Goal: Transaction & Acquisition: Purchase product/service

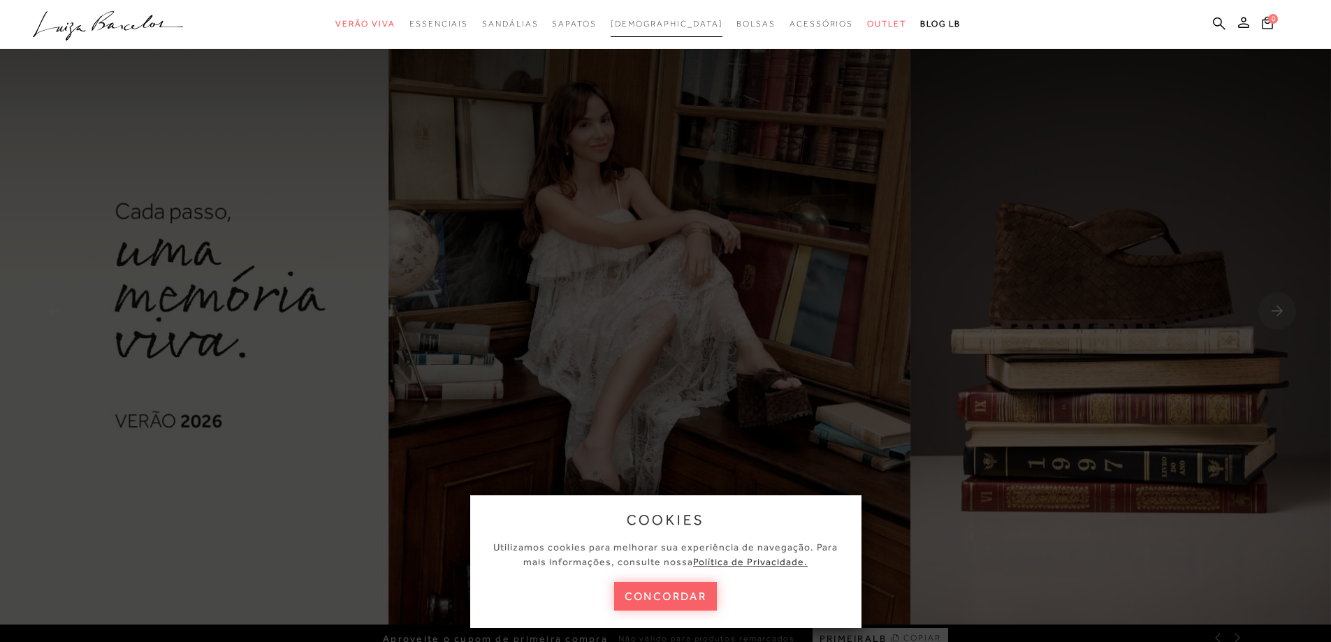
click at [667, 23] on span "[DEMOGRAPHIC_DATA]" at bounding box center [667, 24] width 113 height 10
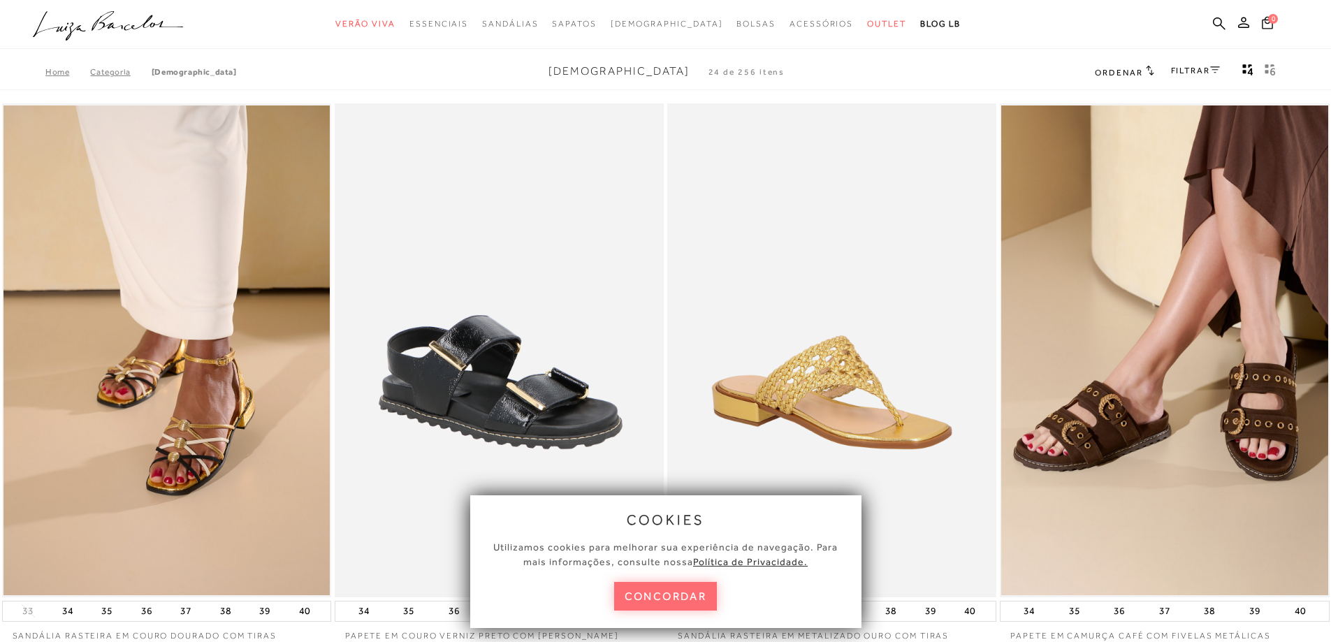
click at [640, 604] on button "concordar" at bounding box center [665, 596] width 103 height 29
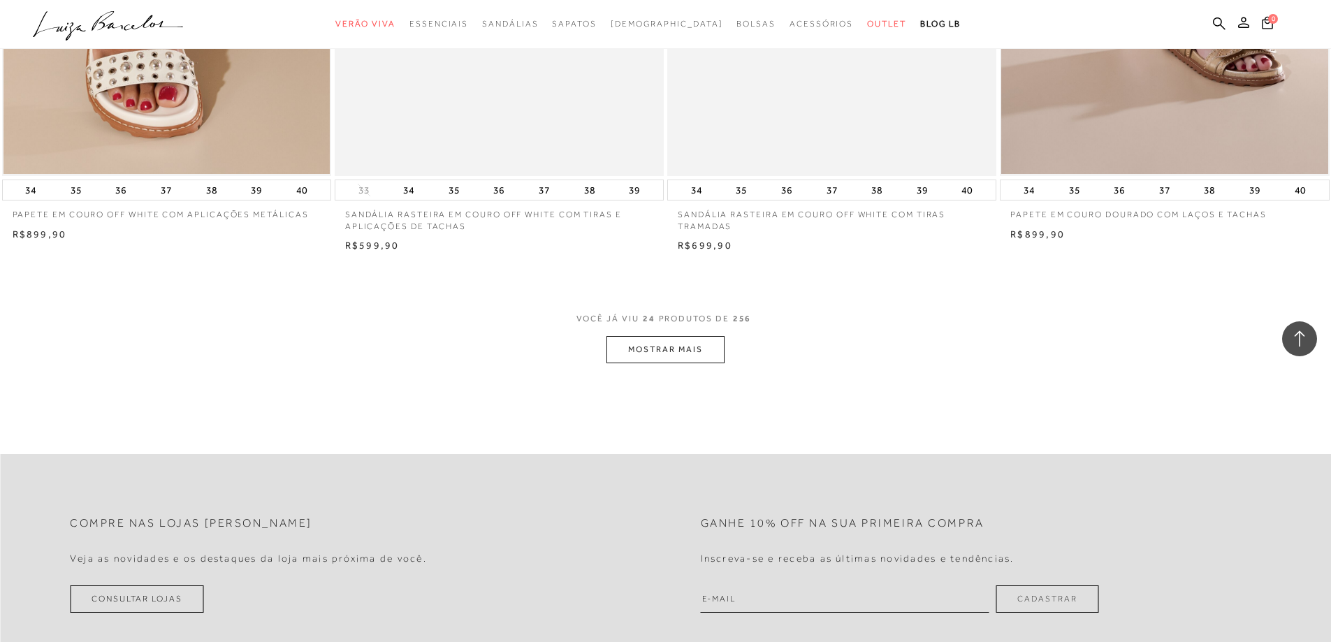
scroll to position [3355, 0]
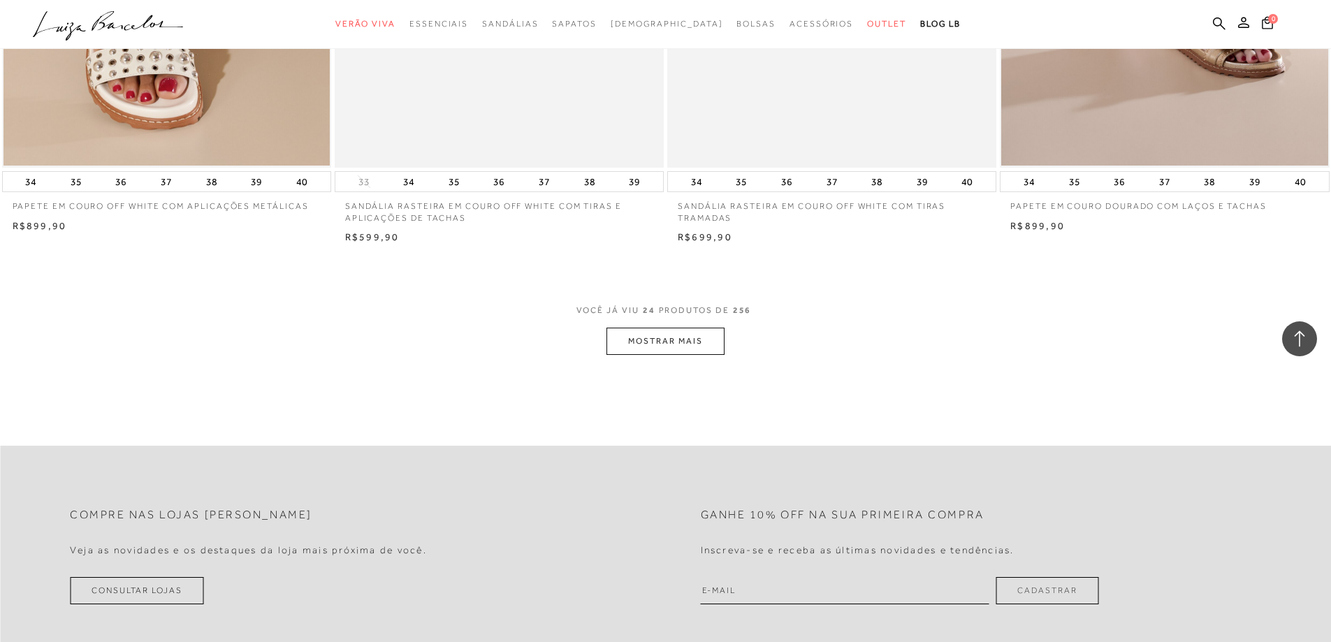
click at [700, 346] on button "MOSTRAR MAIS" at bounding box center [665, 341] width 117 height 27
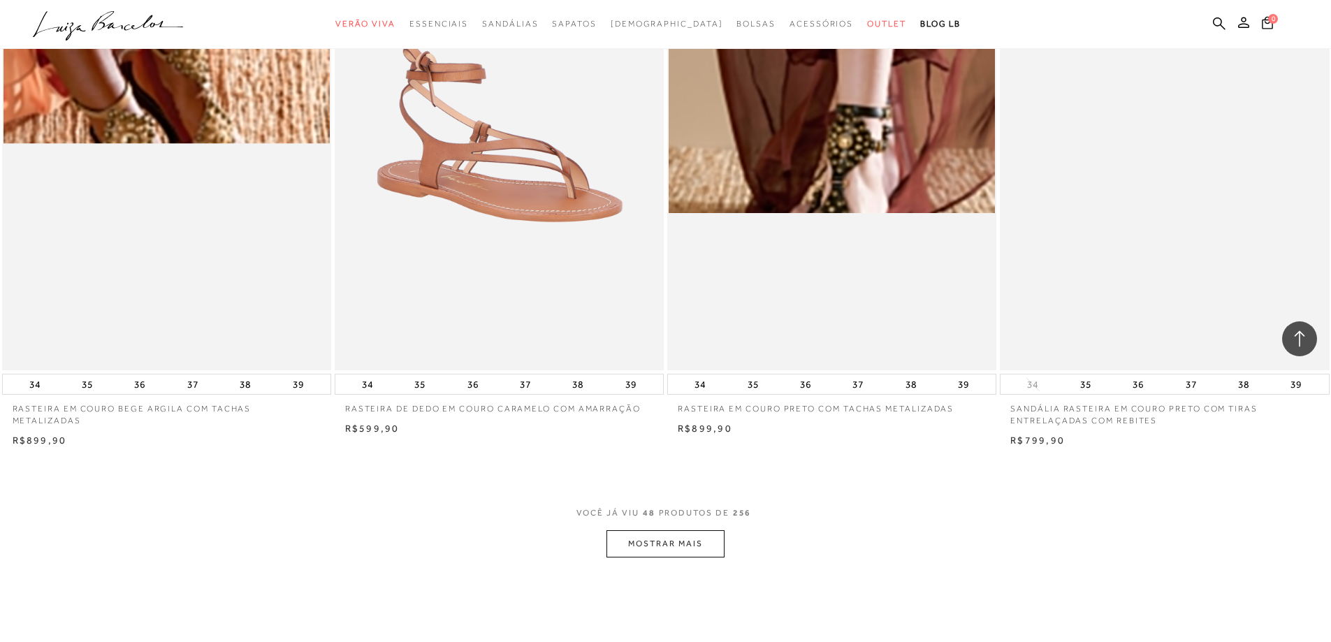
scroll to position [6710, 0]
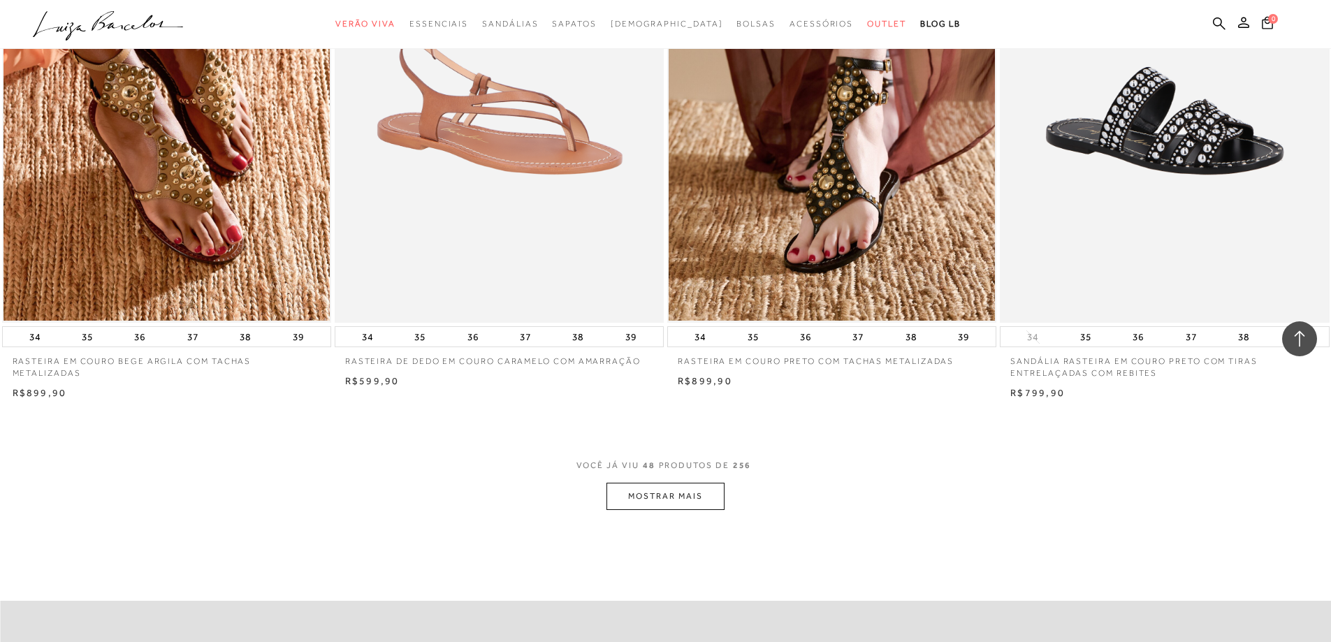
click at [621, 500] on button "MOSTRAR MAIS" at bounding box center [665, 496] width 117 height 27
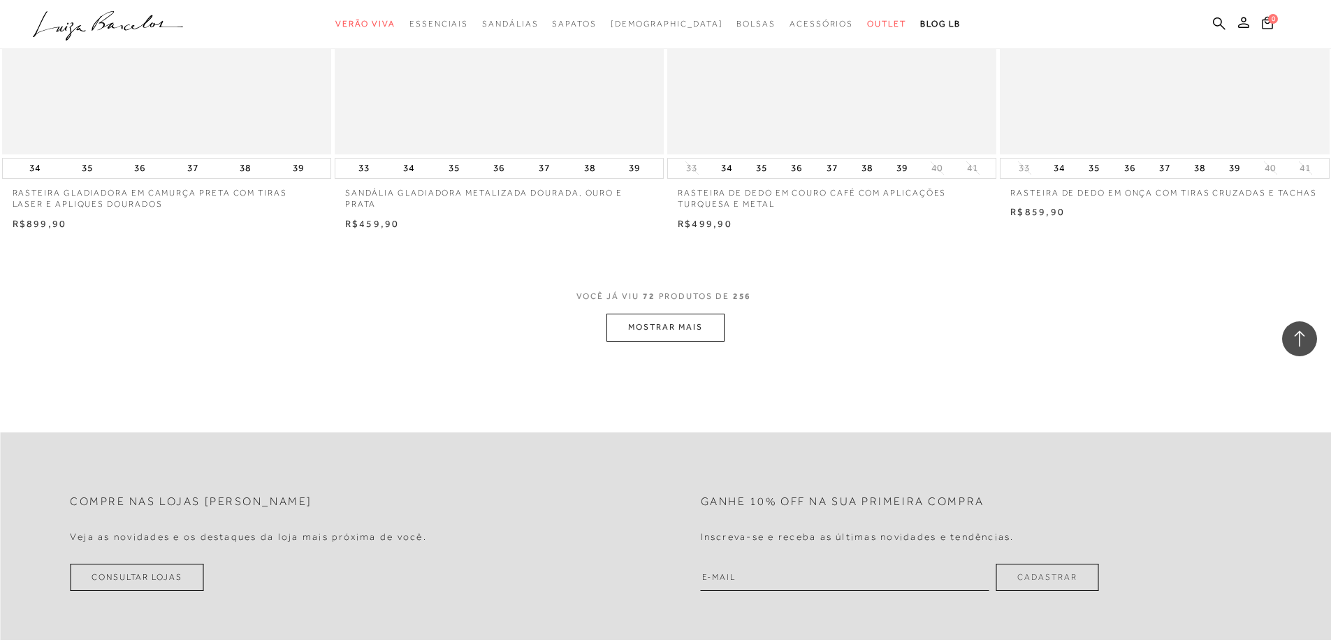
scroll to position [10414, 0]
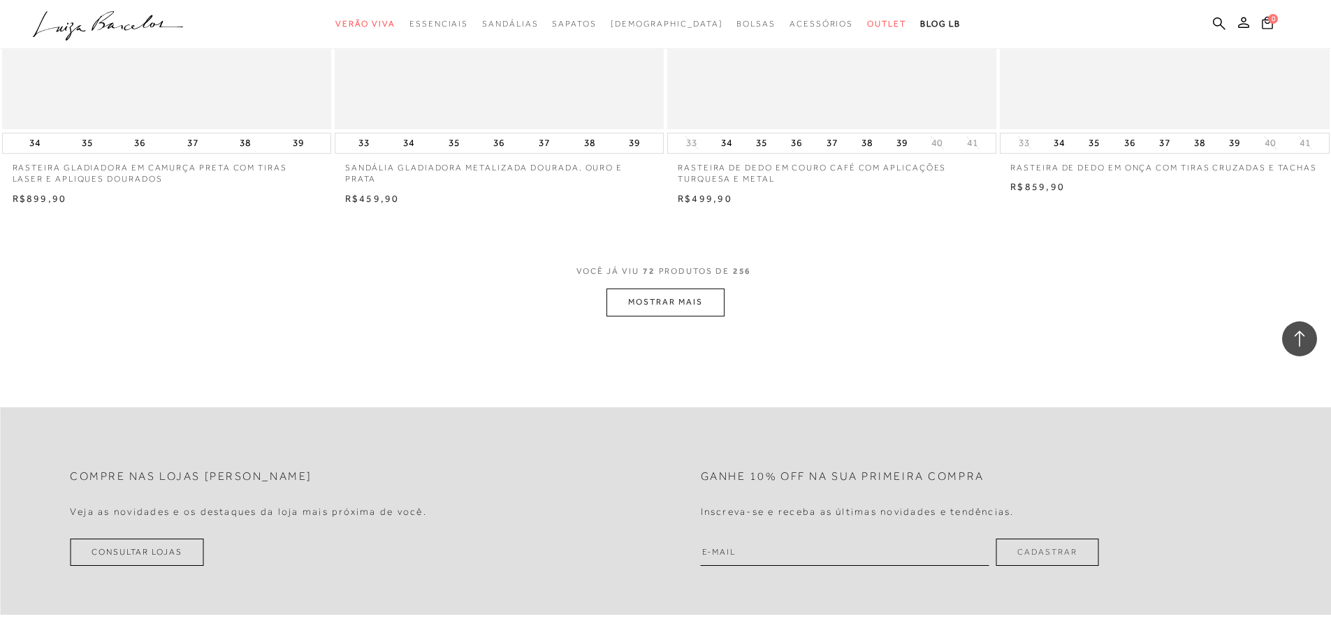
click at [661, 298] on button "MOSTRAR MAIS" at bounding box center [665, 302] width 117 height 27
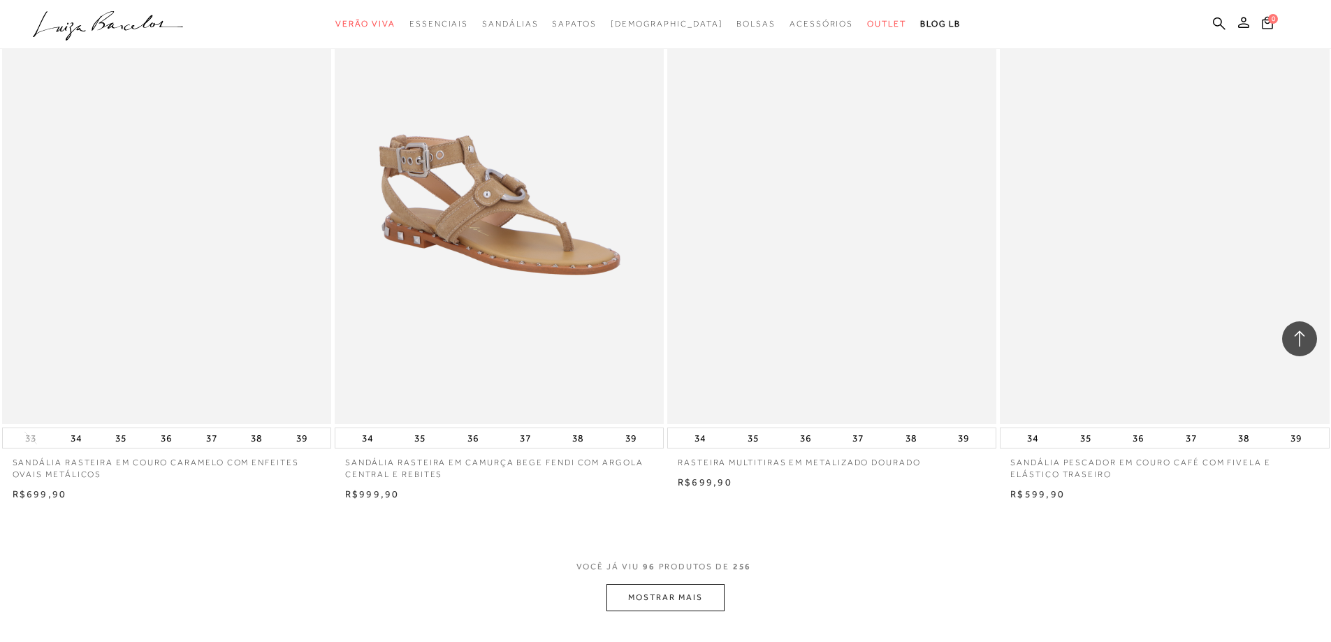
scroll to position [13979, 0]
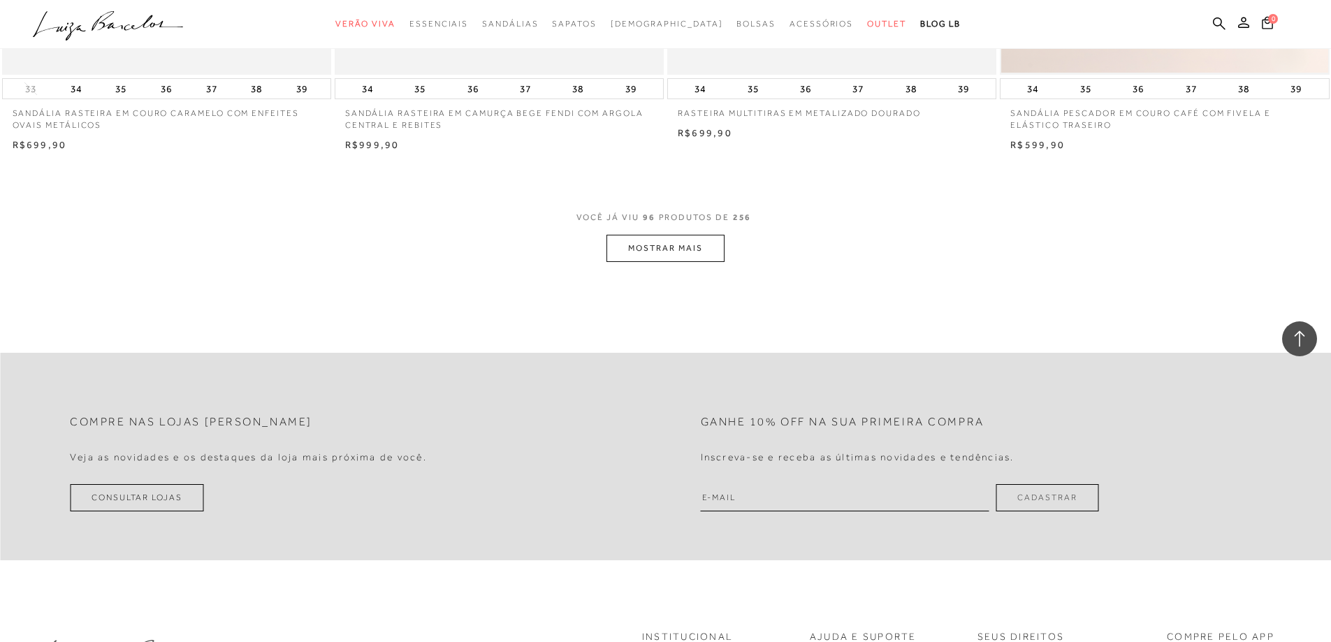
click at [671, 252] on button "MOSTRAR MAIS" at bounding box center [665, 248] width 117 height 27
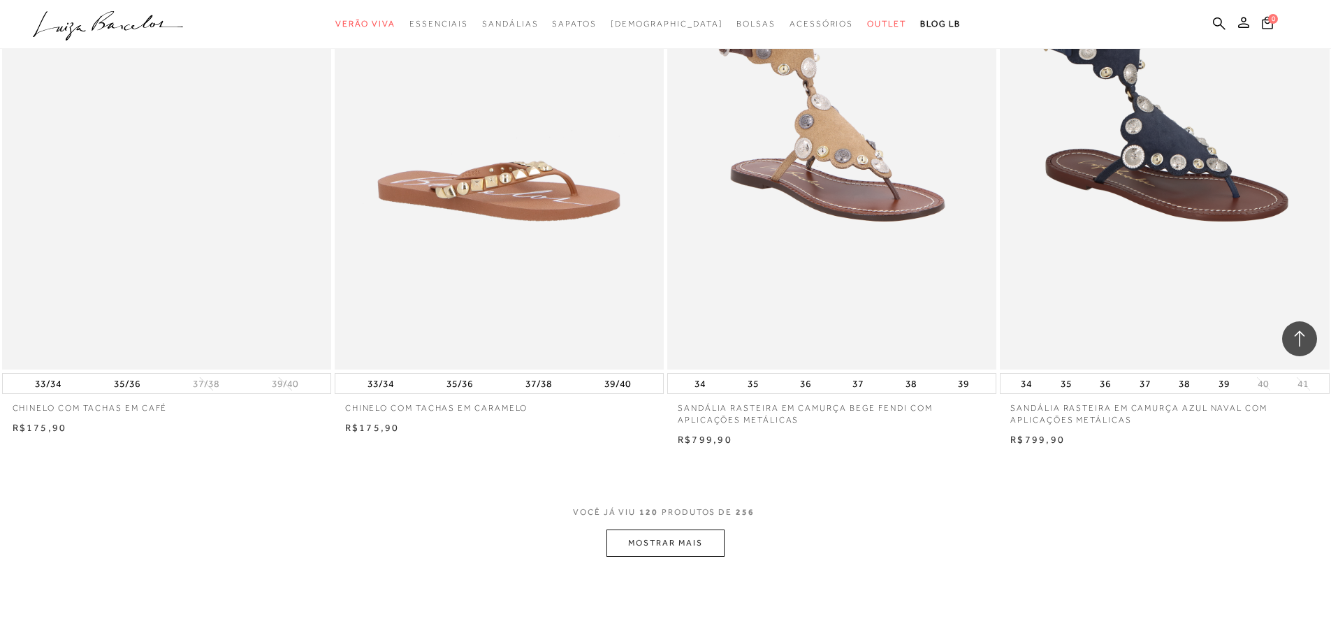
scroll to position [17404, 0]
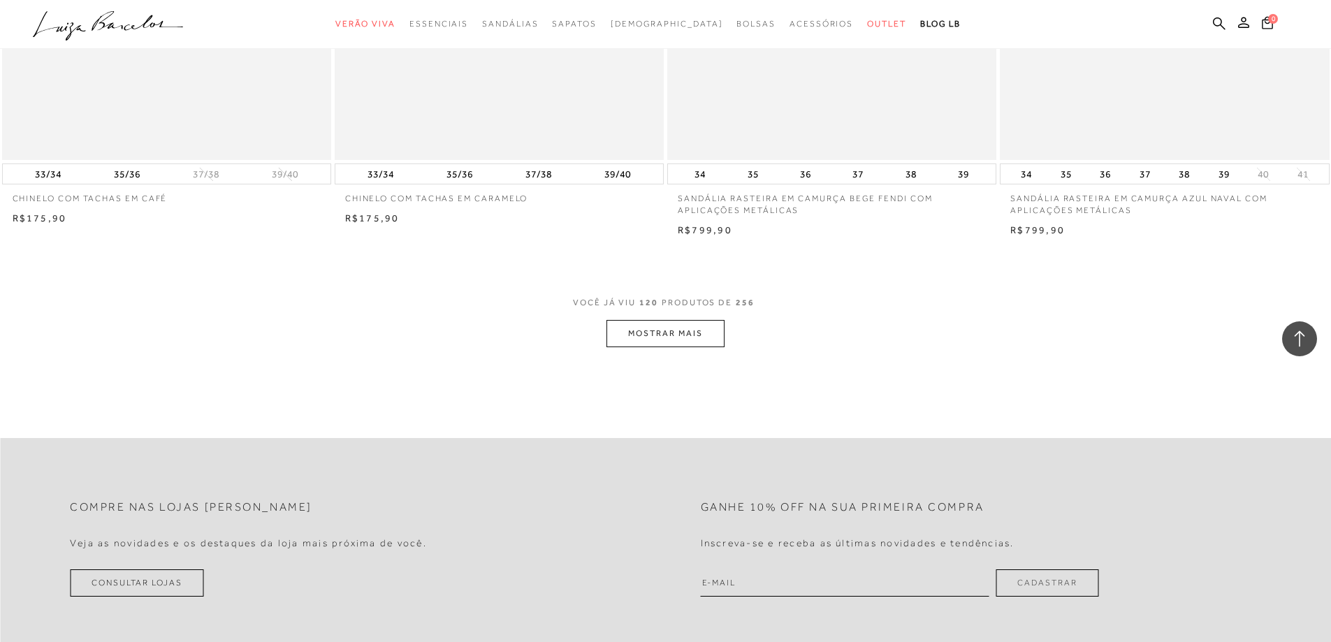
click at [682, 329] on button "MOSTRAR MAIS" at bounding box center [665, 333] width 117 height 27
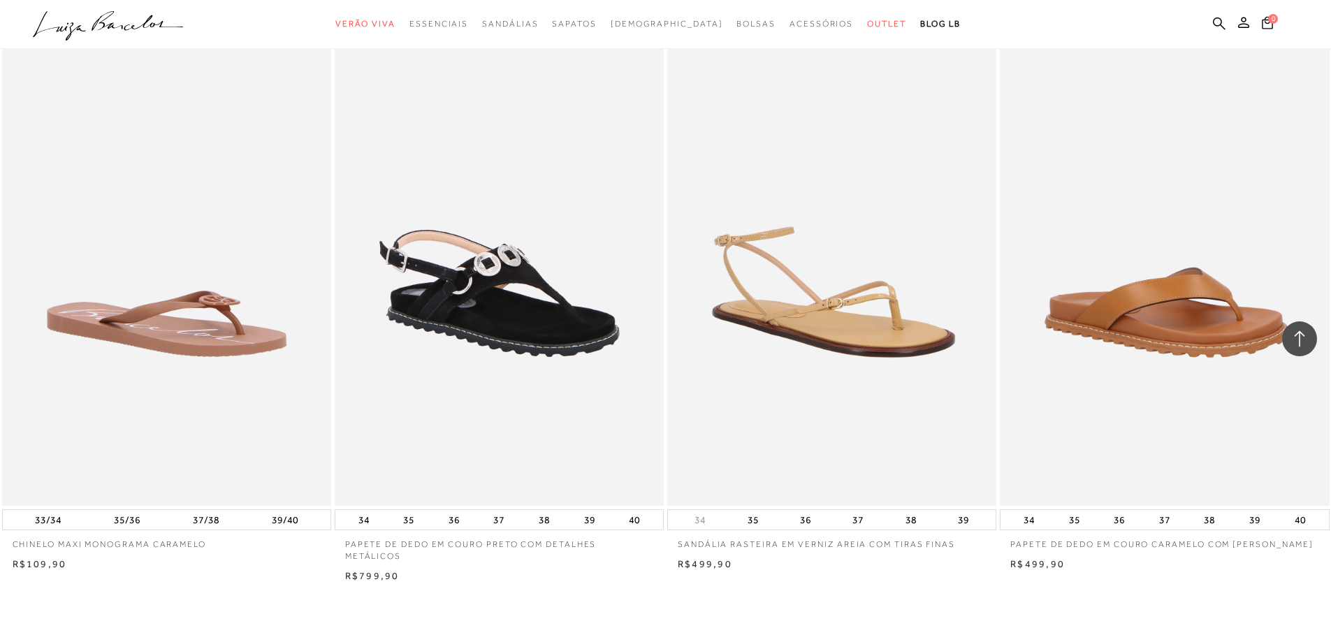
scroll to position [20759, 0]
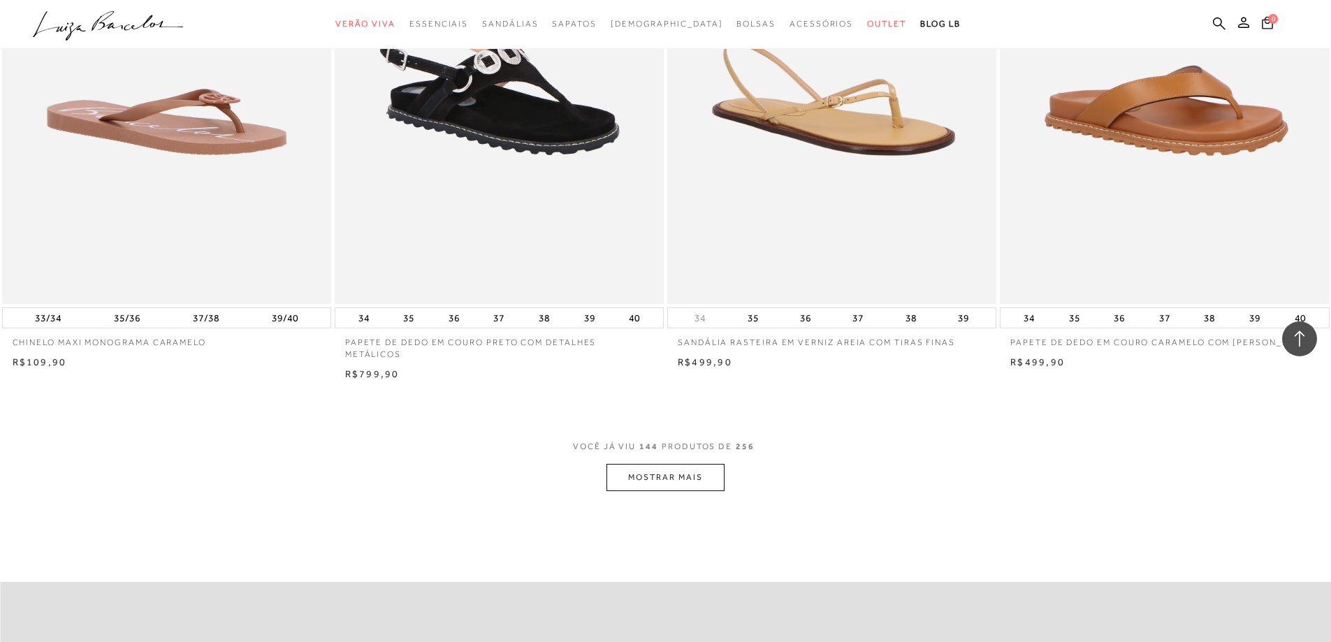
click at [678, 479] on button "MOSTRAR MAIS" at bounding box center [665, 477] width 117 height 27
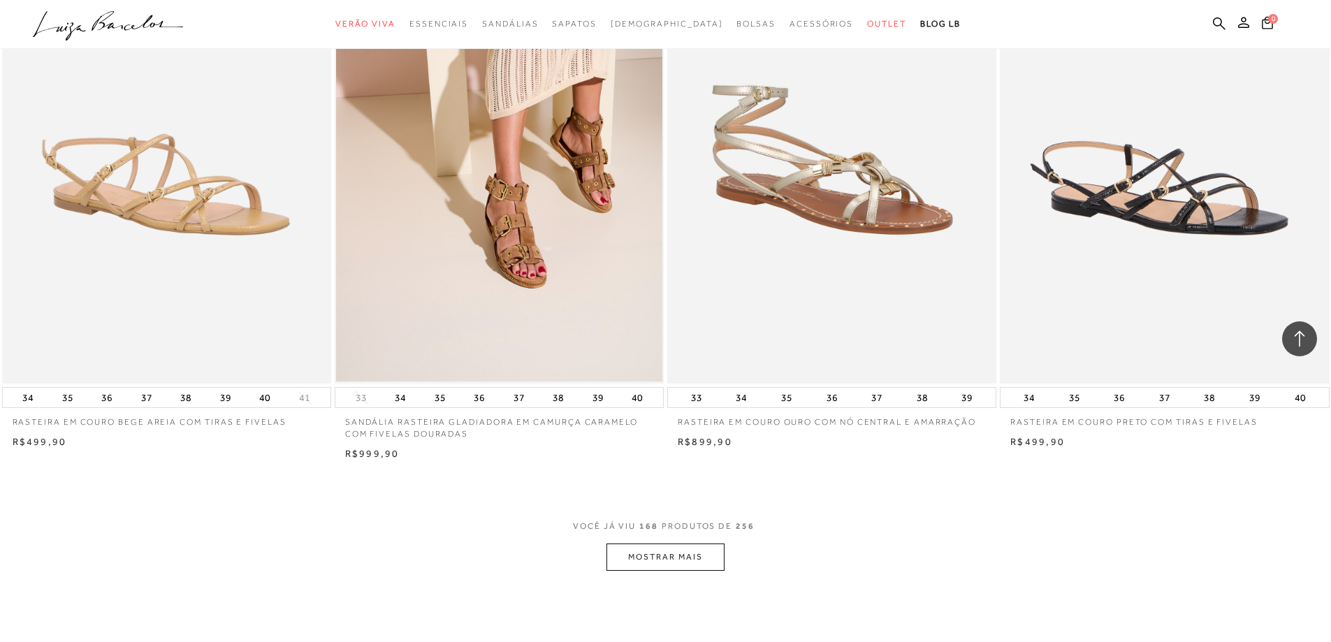
scroll to position [24253, 0]
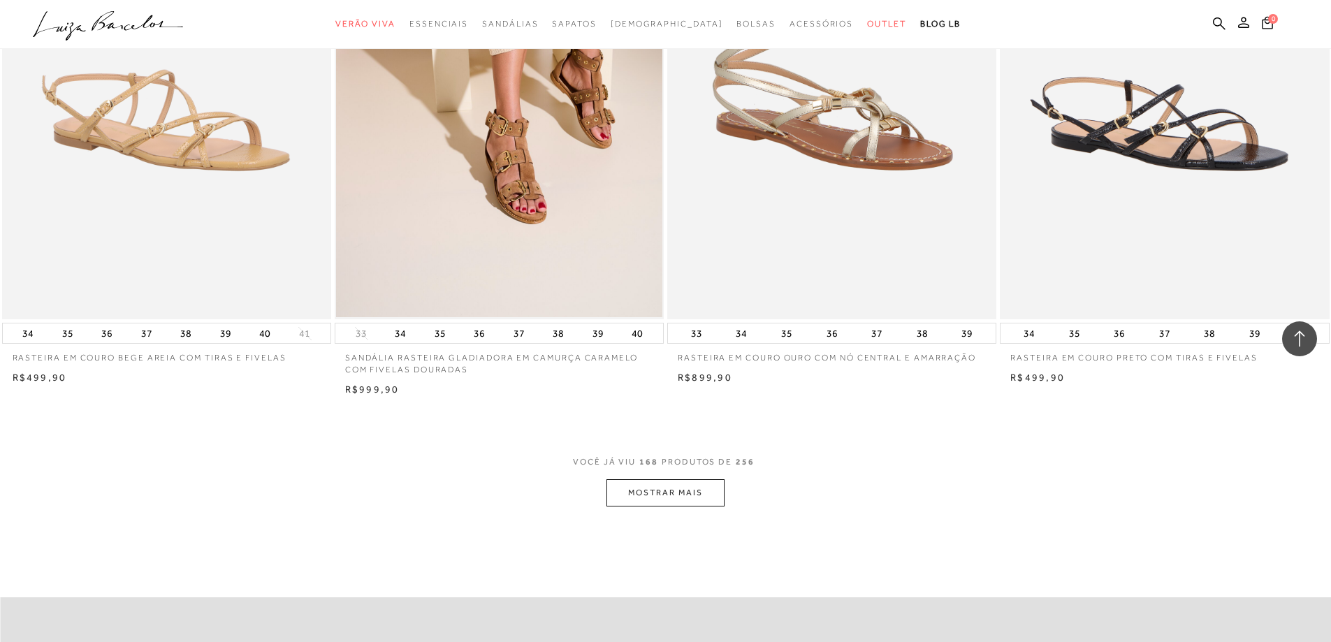
click at [656, 494] on button "MOSTRAR MAIS" at bounding box center [665, 492] width 117 height 27
